Goal: Task Accomplishment & Management: Use online tool/utility

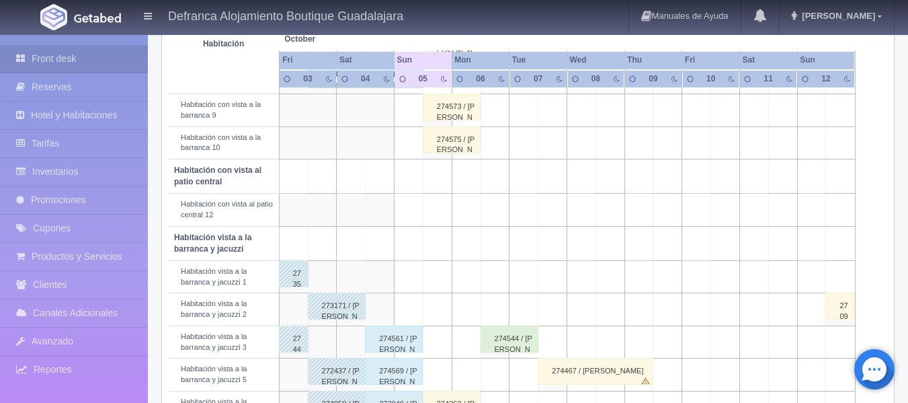
scroll to position [413, 0]
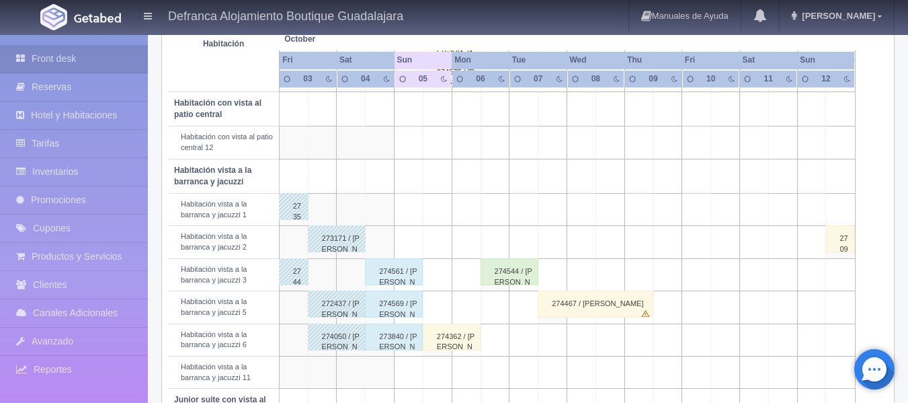
click at [401, 275] on div "274561 / [PERSON_NAME]" at bounding box center [394, 271] width 58 height 27
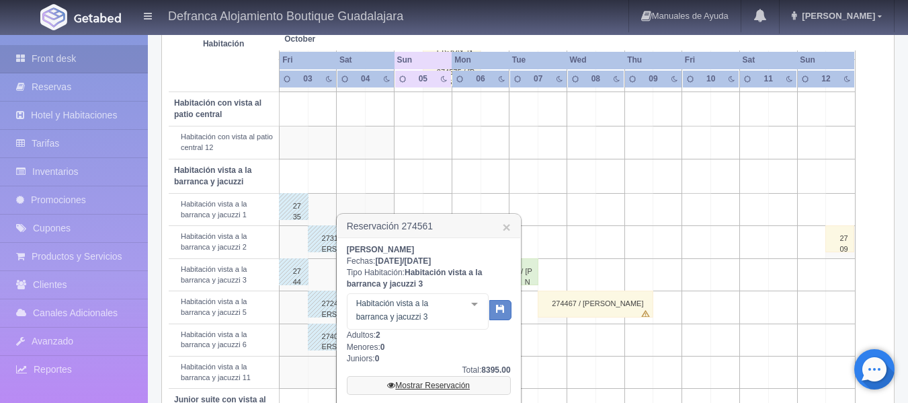
click at [421, 387] on link "Mostrar Reservación" at bounding box center [429, 385] width 164 height 19
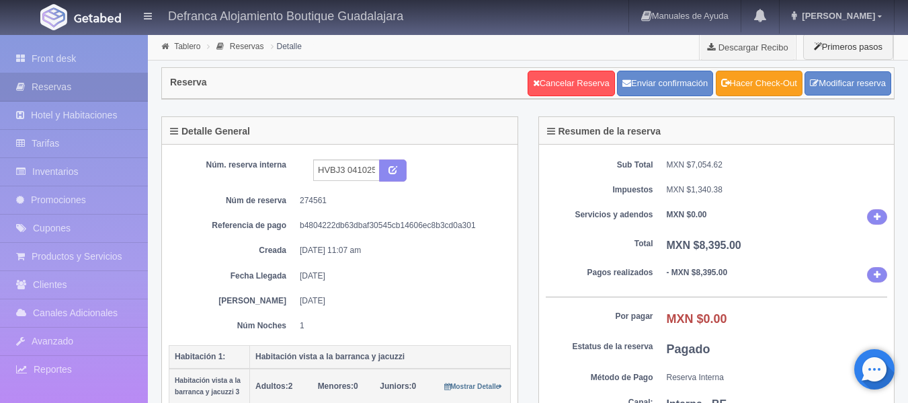
click at [771, 87] on link "Hacer Check-Out" at bounding box center [759, 84] width 87 height 26
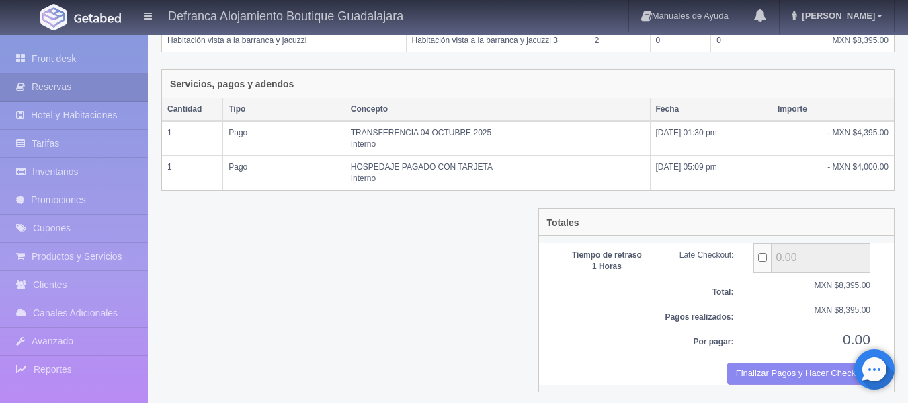
scroll to position [280, 0]
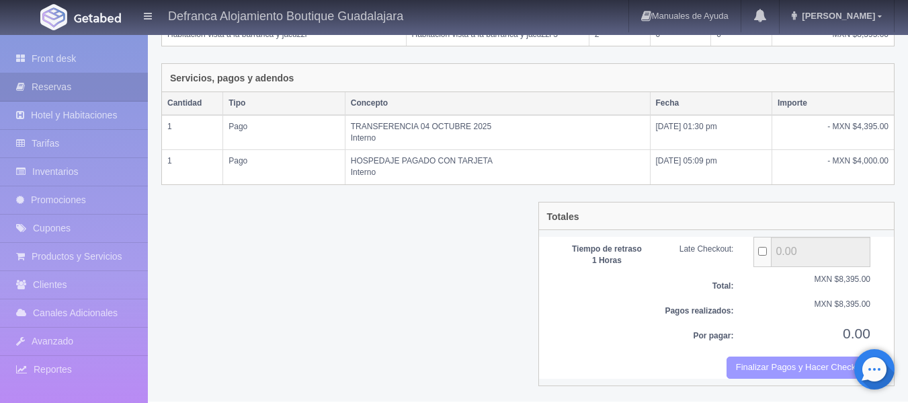
click at [777, 366] on button "Finalizar Pagos y Hacer Checkout" at bounding box center [799, 367] width 144 height 22
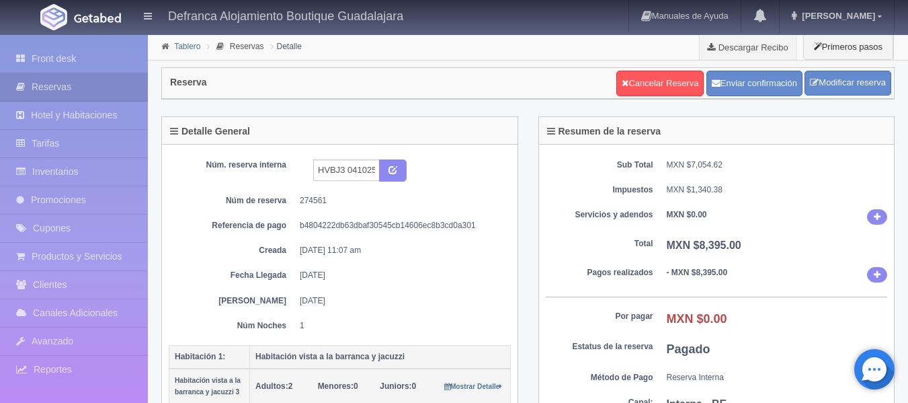
click at [184, 43] on link "Tablero" at bounding box center [187, 46] width 26 height 9
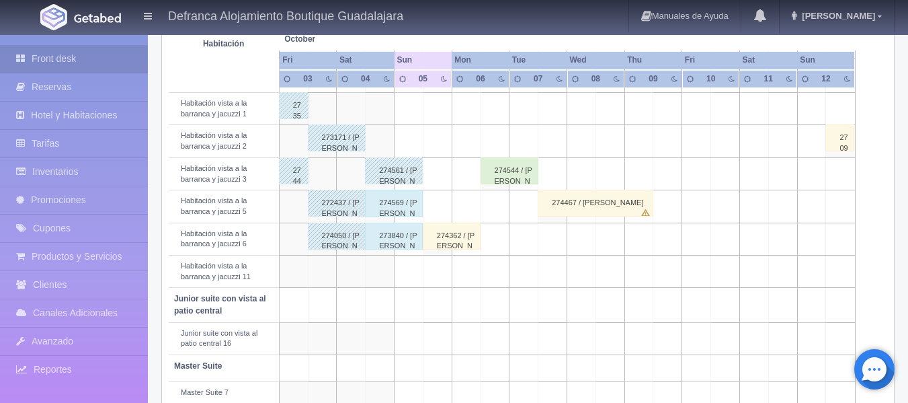
scroll to position [538, 0]
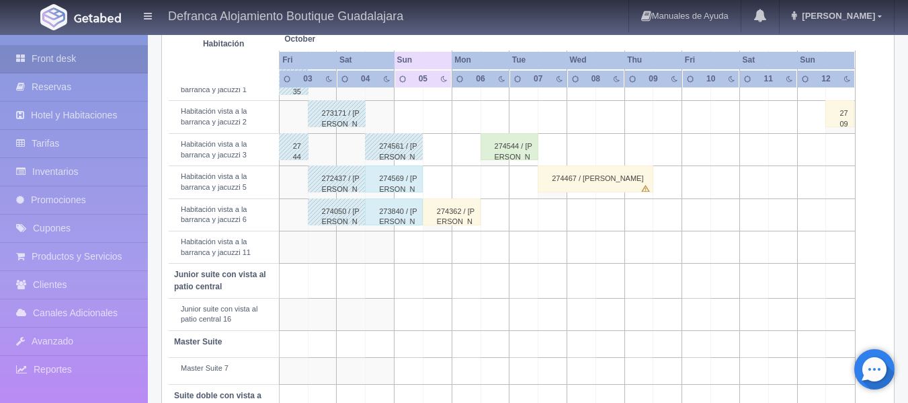
click at [397, 186] on div "274569 / [PERSON_NAME]" at bounding box center [394, 178] width 58 height 27
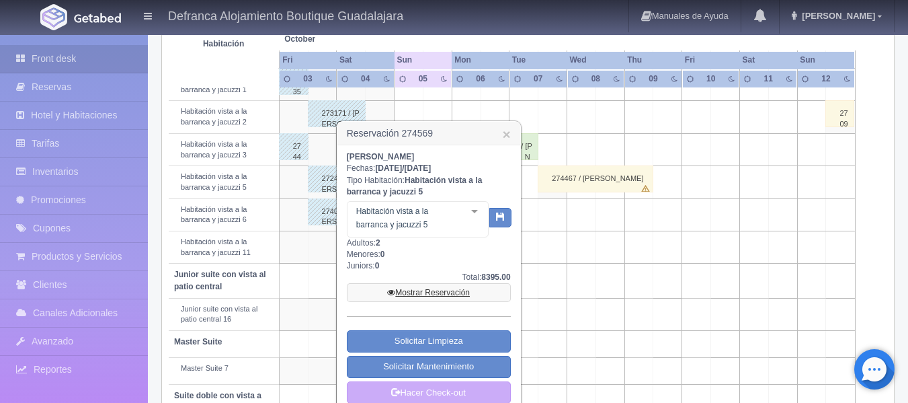
click at [418, 294] on link "Mostrar Reservación" at bounding box center [429, 292] width 164 height 19
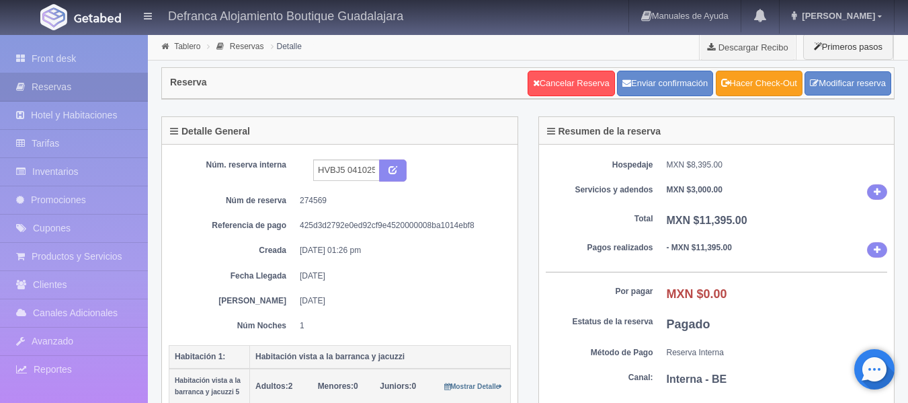
click at [756, 83] on link "Hacer Check-Out" at bounding box center [759, 84] width 87 height 26
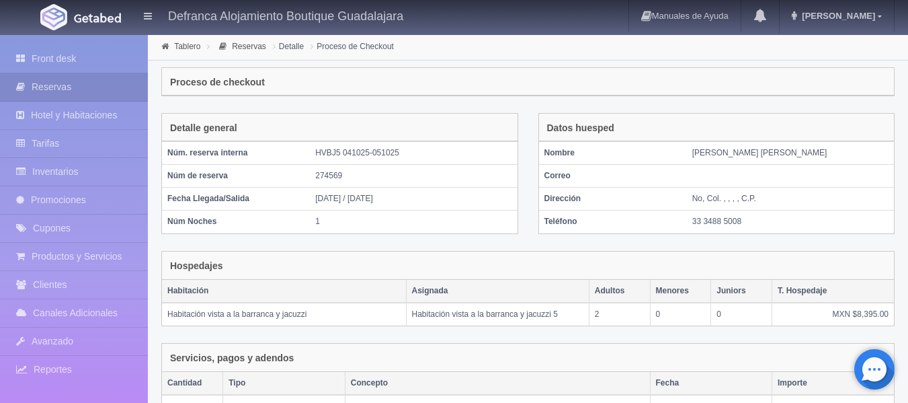
scroll to position [325, 0]
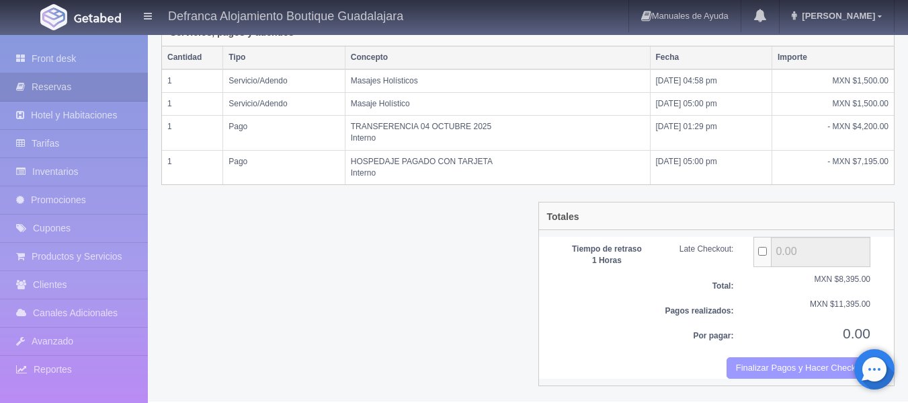
click at [771, 370] on button "Finalizar Pagos y Hacer Checkout" at bounding box center [799, 368] width 144 height 22
